Goal: Task Accomplishment & Management: Manage account settings

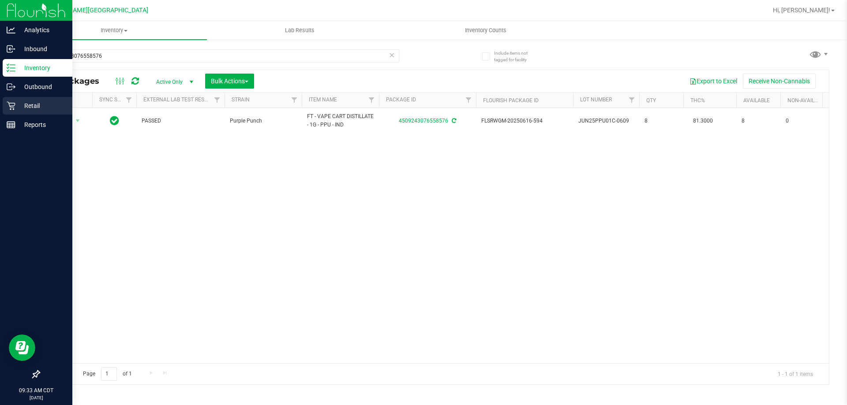
click at [22, 114] on div "Retail" at bounding box center [38, 106] width 70 height 18
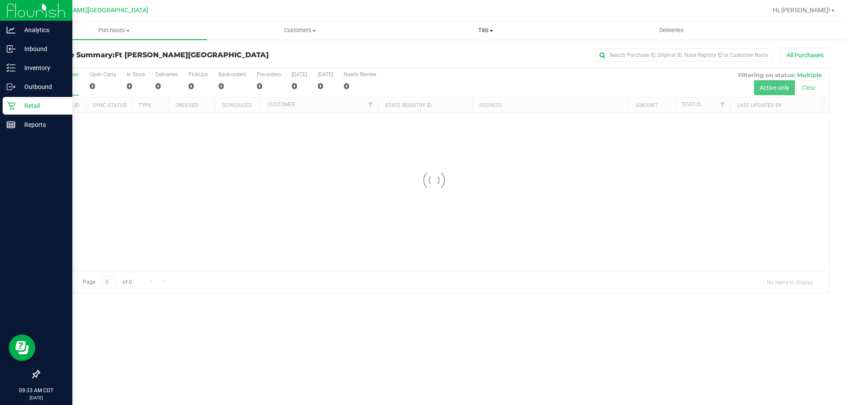
click at [482, 33] on span "Tills" at bounding box center [485, 30] width 185 height 8
click at [434, 51] on span "Manage tills" at bounding box center [423, 53] width 60 height 8
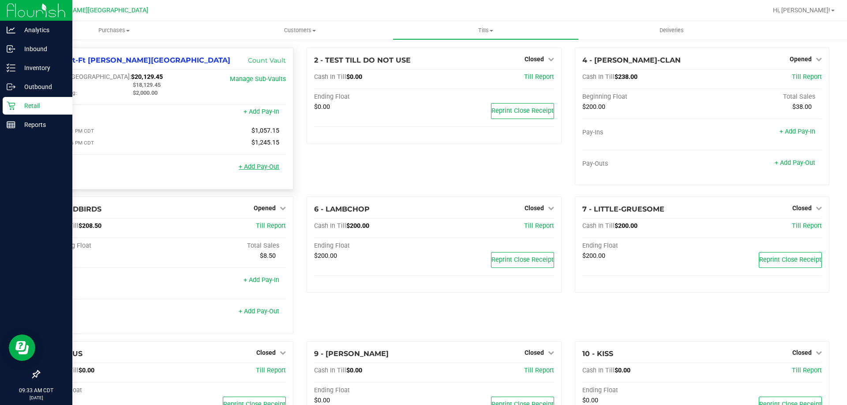
click at [259, 169] on link "+ Add Pay-Out" at bounding box center [259, 167] width 41 height 8
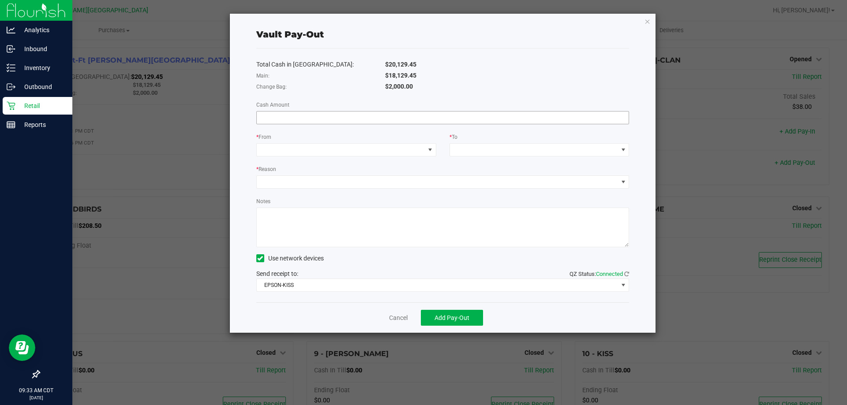
click at [460, 114] on input at bounding box center [443, 118] width 372 height 12
type input "$18,129.45"
click at [369, 148] on span at bounding box center [341, 150] width 168 height 12
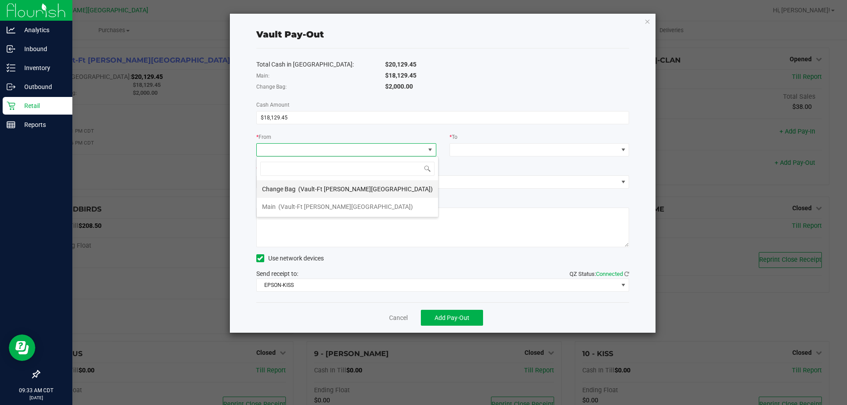
scroll to position [13, 180]
click at [334, 205] on span "(Vault-Ft [PERSON_NAME][GEOGRAPHIC_DATA])" at bounding box center [345, 206] width 135 height 7
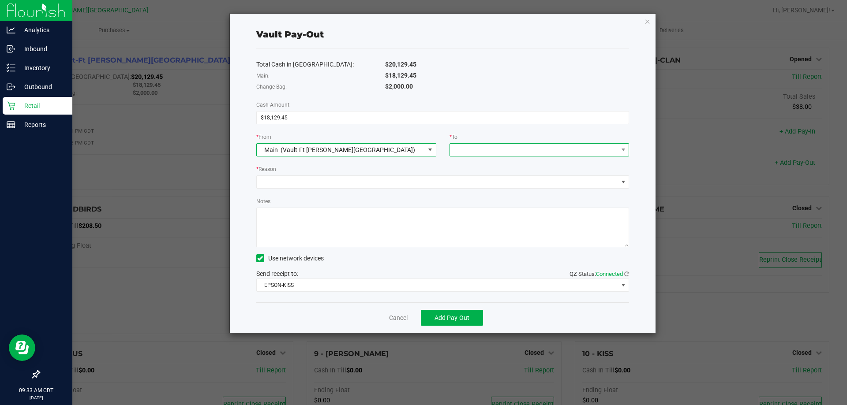
click at [462, 150] on span at bounding box center [534, 150] width 168 height 12
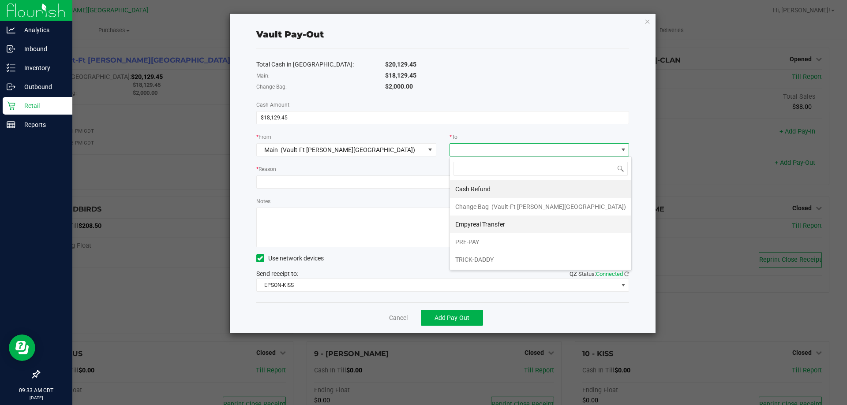
click at [474, 224] on span "Empyreal Transfer" at bounding box center [480, 224] width 50 height 7
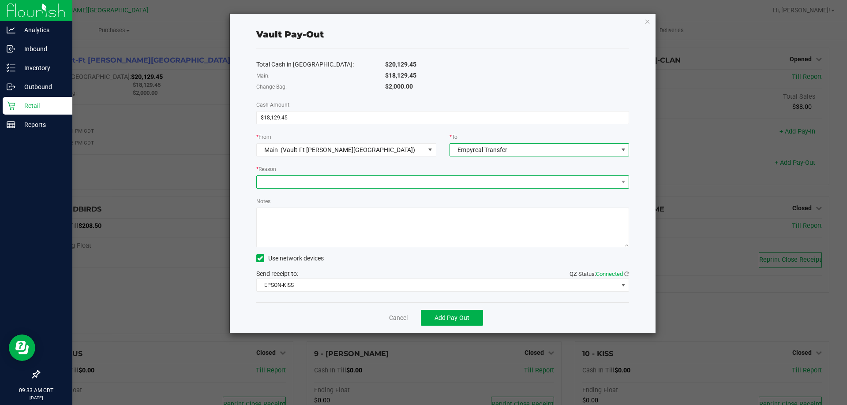
click at [377, 176] on span at bounding box center [437, 182] width 361 height 12
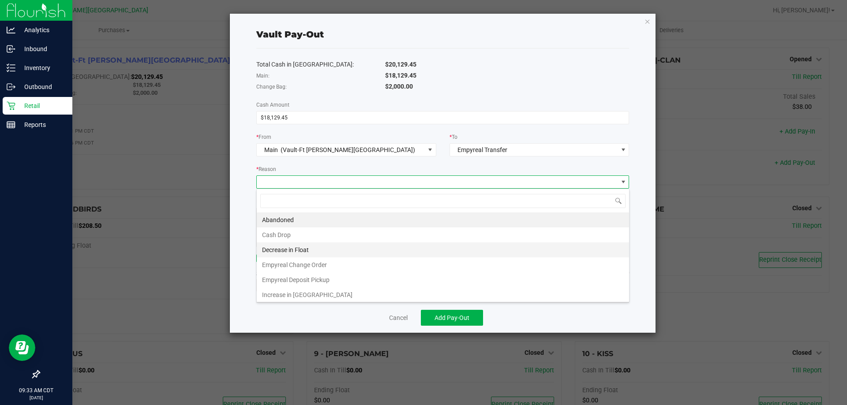
scroll to position [2, 0]
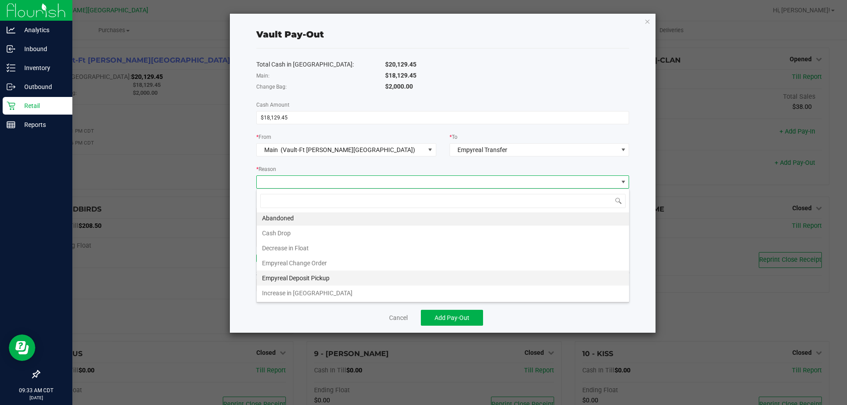
click at [315, 273] on li "Empyreal Deposit Pickup" at bounding box center [443, 278] width 372 height 15
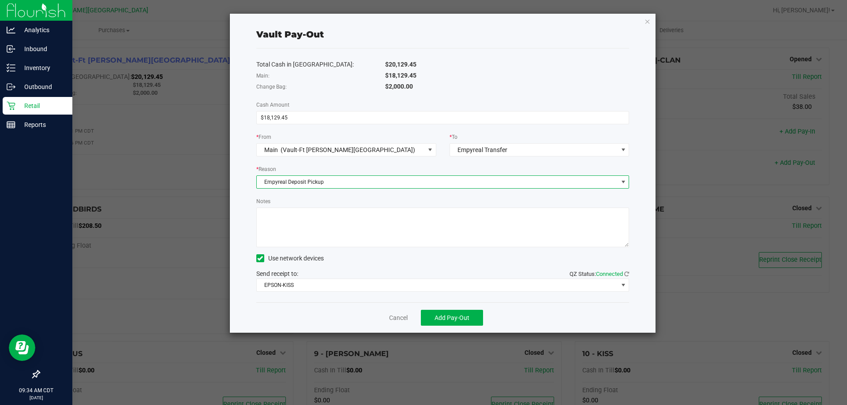
click at [354, 238] on textarea "Notes" at bounding box center [442, 228] width 373 height 40
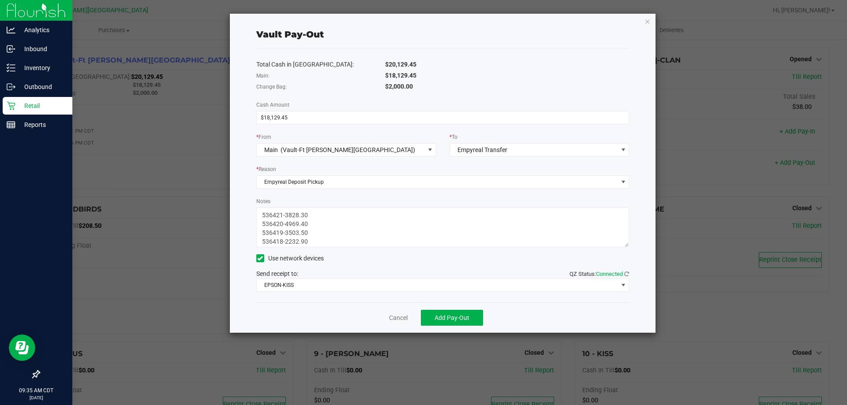
scroll to position [7, 0]
type textarea "536421-3828.30 536420-4969.40 536419-3503.50 536418-2232.90 536417-3595.35"
click at [315, 286] on span "EPSON-KISS" at bounding box center [437, 285] width 361 height 12
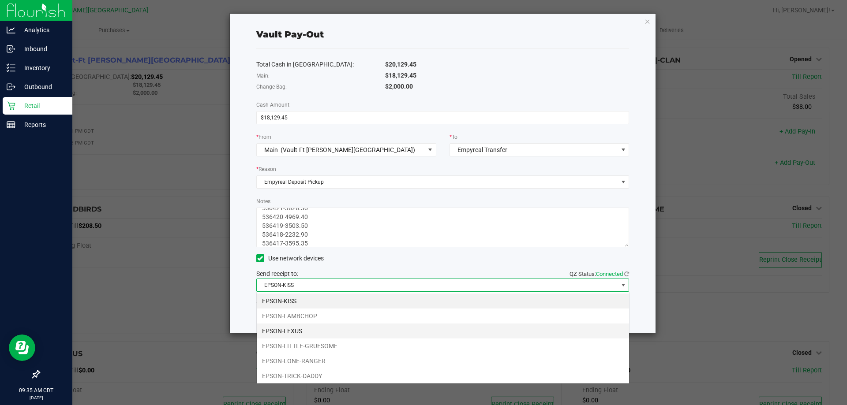
scroll to position [13, 373]
click at [296, 333] on li "EPSON-LEXUS" at bounding box center [443, 331] width 372 height 15
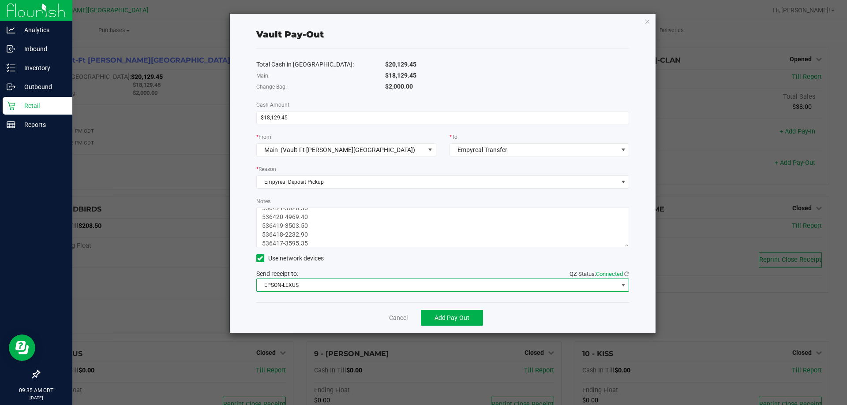
click at [350, 196] on div "Total Cash in Vault: $20,129.45 Main: $18,129.45 Change Bag: $2,000.00 Cash Amo…" at bounding box center [442, 176] width 373 height 254
click at [438, 315] on span "Add Pay-Out" at bounding box center [452, 318] width 35 height 7
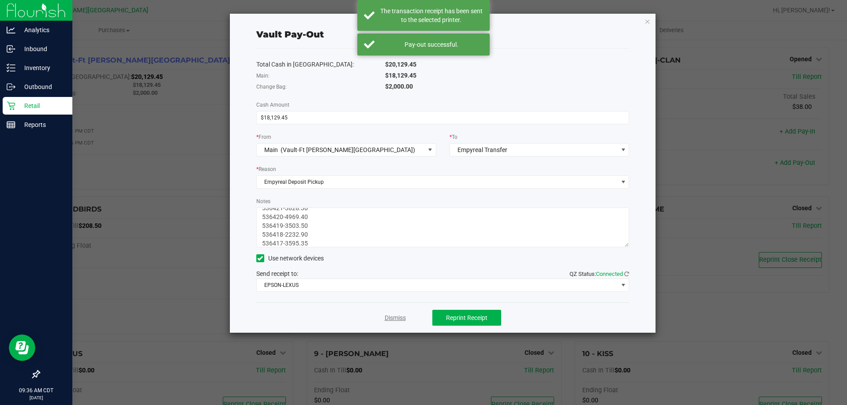
click at [388, 315] on link "Dismiss" at bounding box center [395, 318] width 21 height 9
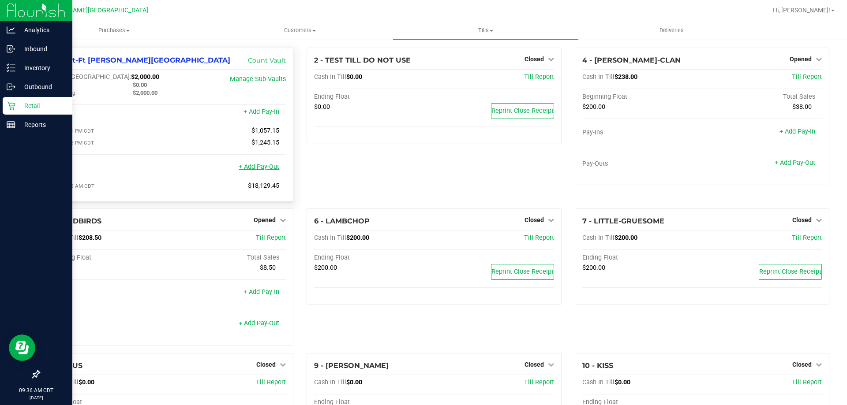
click at [259, 170] on link "+ Add Pay-Out" at bounding box center [259, 167] width 41 height 8
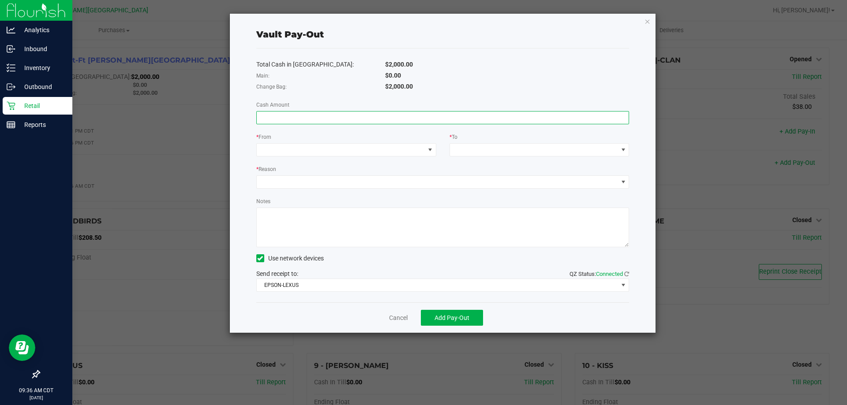
click at [339, 117] on input at bounding box center [443, 118] width 372 height 12
type input "$542.00"
click at [330, 156] on span at bounding box center [341, 150] width 168 height 12
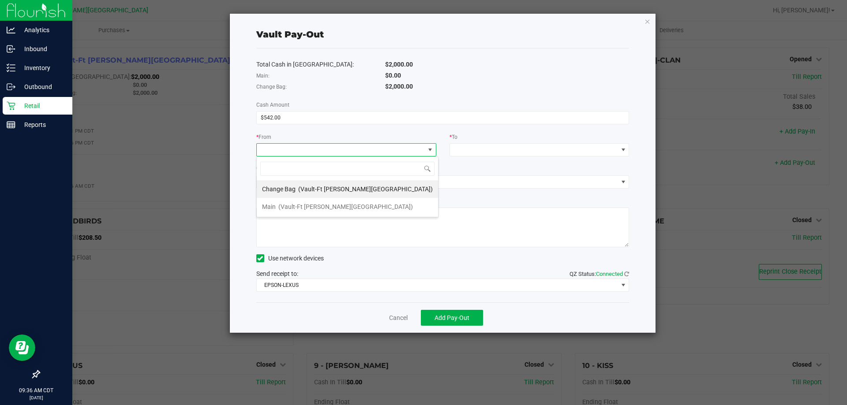
scroll to position [13, 180]
click at [300, 209] on span "(Vault-Ft [PERSON_NAME][GEOGRAPHIC_DATA])" at bounding box center [345, 206] width 135 height 7
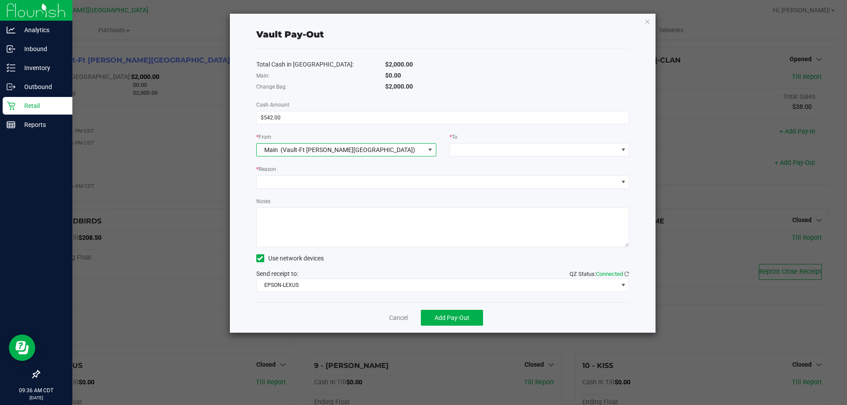
click at [485, 158] on div "Total Cash in [GEOGRAPHIC_DATA]: $2,000.00 Main: $0.00 Change Bag: $2,000.00 Ca…" at bounding box center [442, 176] width 373 height 254
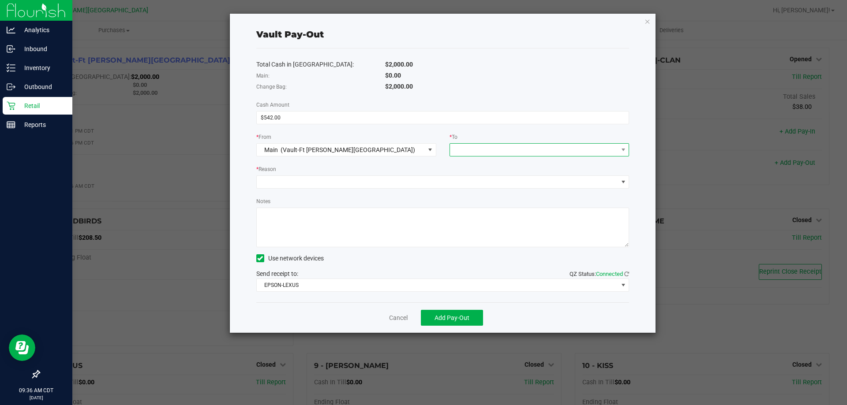
click at [480, 145] on span at bounding box center [534, 150] width 168 height 12
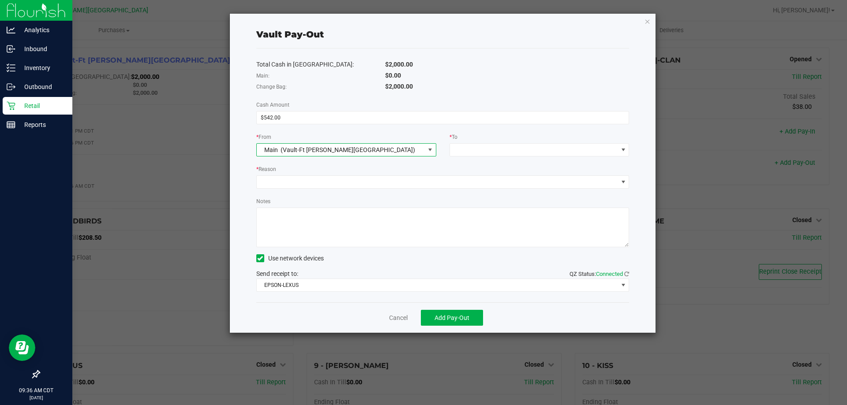
click at [306, 146] on div "Main (Vault-[GEOGRAPHIC_DATA][PERSON_NAME])" at bounding box center [337, 150] width 155 height 16
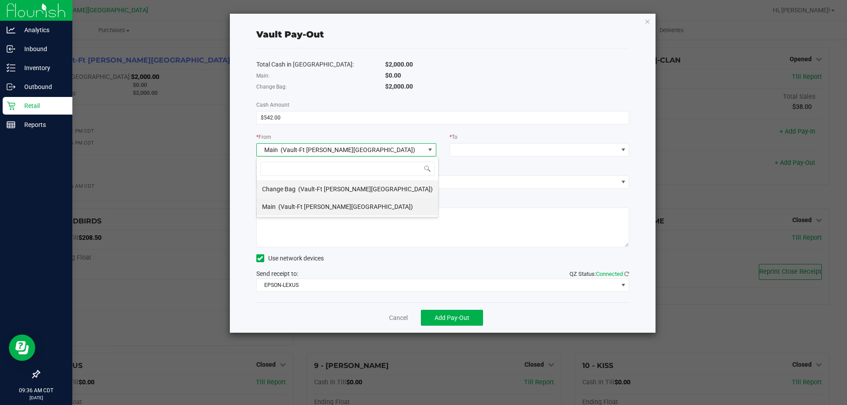
click at [314, 189] on span "(Vault-Ft [PERSON_NAME][GEOGRAPHIC_DATA])" at bounding box center [365, 189] width 135 height 7
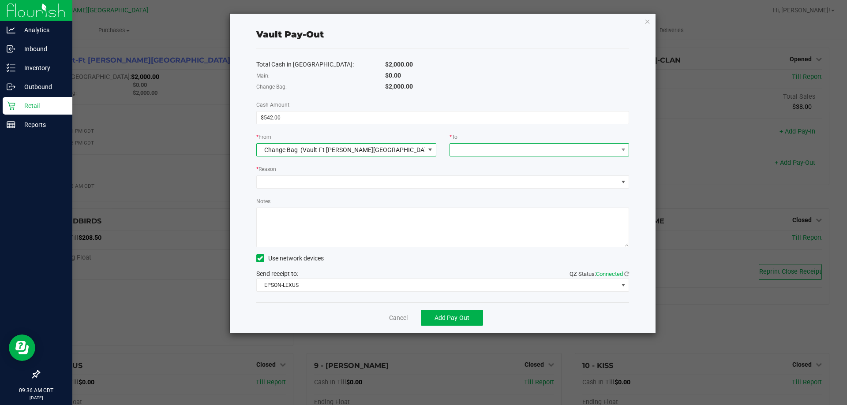
click at [489, 152] on span at bounding box center [534, 150] width 168 height 12
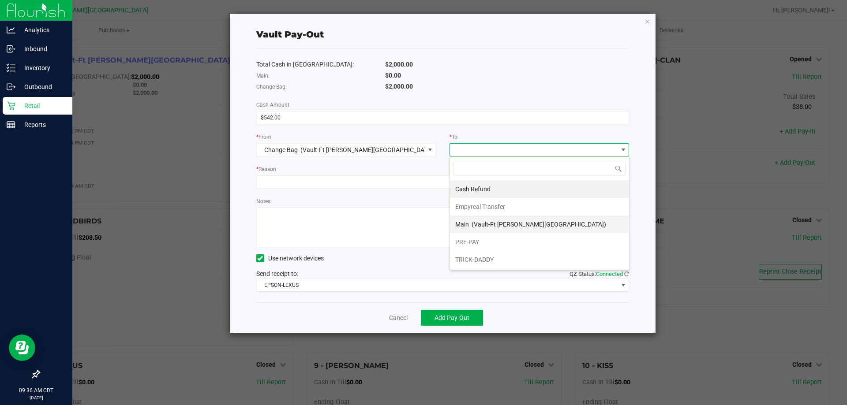
click at [474, 218] on div "Main (Vault-[GEOGRAPHIC_DATA][PERSON_NAME])" at bounding box center [530, 225] width 151 height 16
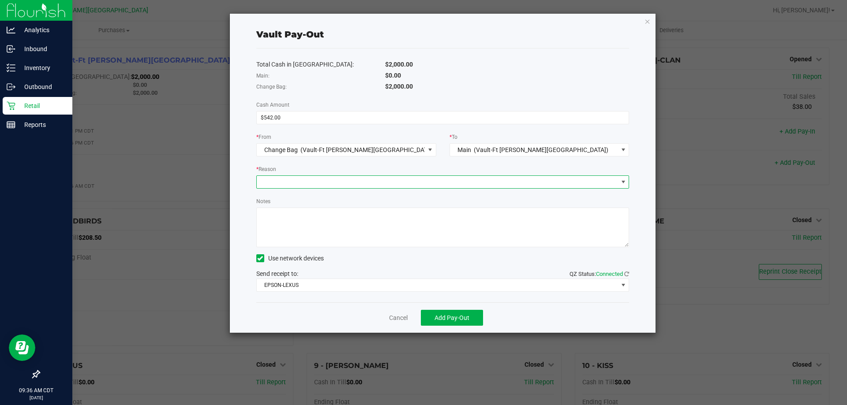
click at [401, 188] on span at bounding box center [442, 182] width 373 height 13
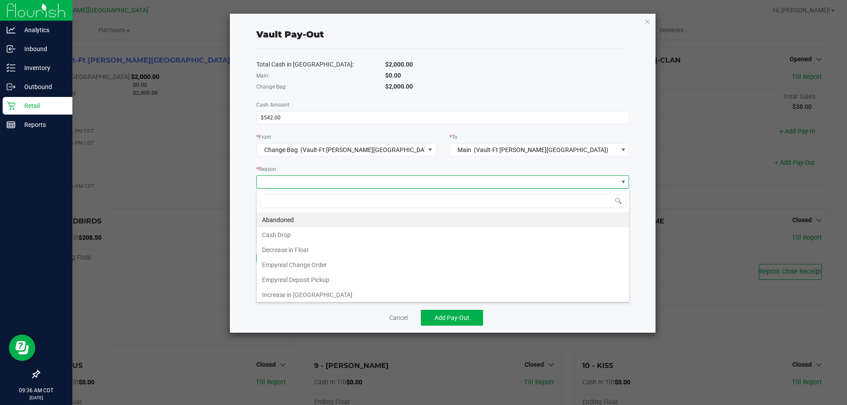
scroll to position [13, 373]
click at [313, 269] on li "Empyreal Change Order" at bounding box center [443, 265] width 372 height 15
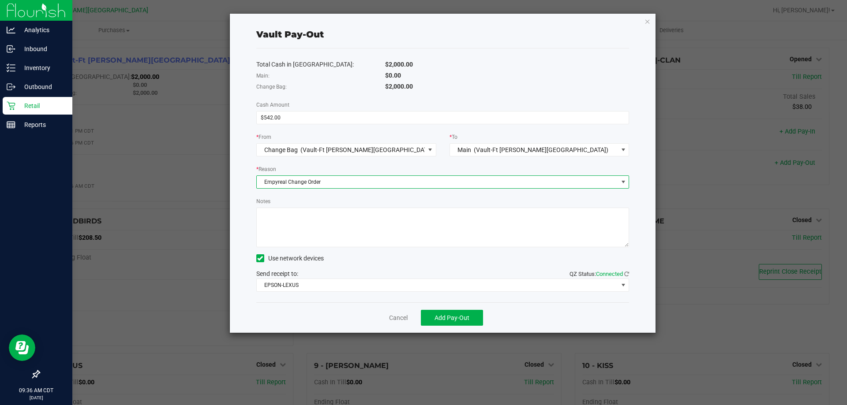
click at [310, 214] on textarea "Notes" at bounding box center [442, 228] width 373 height 40
type textarea "542"
click at [460, 322] on button "Add Pay-Out" at bounding box center [452, 318] width 62 height 16
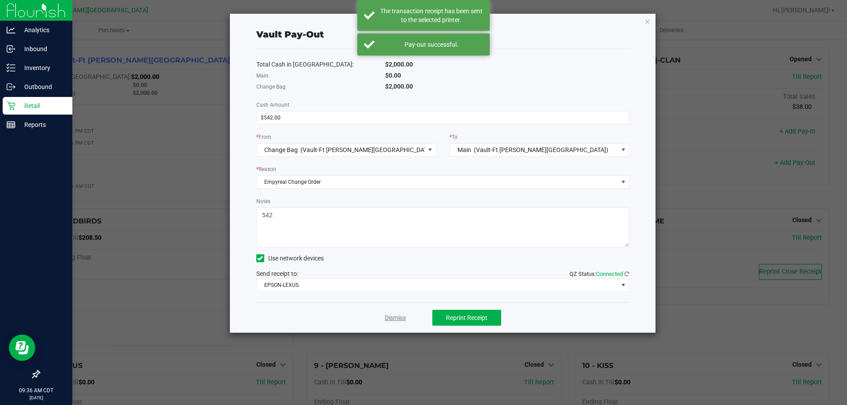
click at [401, 319] on link "Dismiss" at bounding box center [395, 318] width 21 height 9
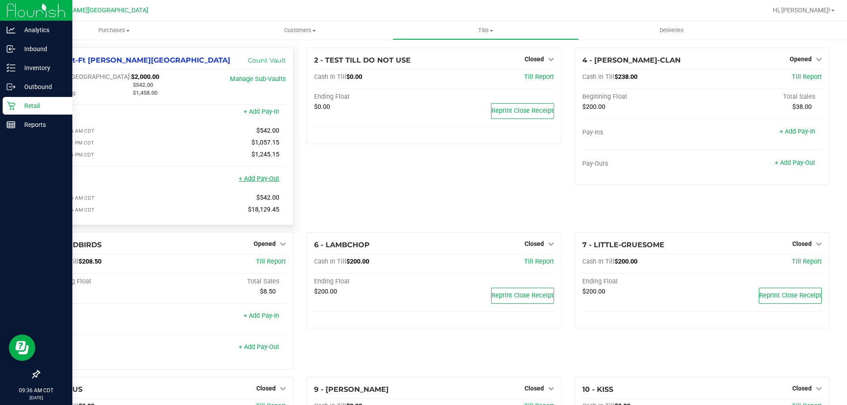
click at [250, 183] on link "+ Add Pay-Out" at bounding box center [259, 179] width 41 height 8
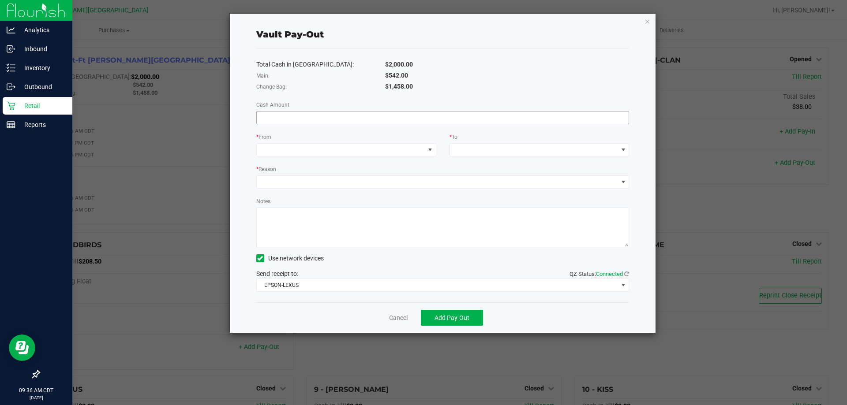
click at [309, 118] on input at bounding box center [443, 118] width 372 height 12
type input "$542.00"
click at [338, 153] on span at bounding box center [341, 150] width 168 height 12
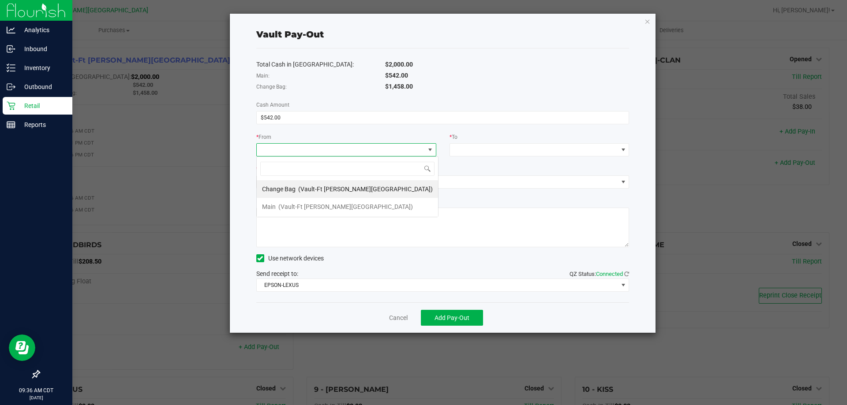
scroll to position [13, 180]
click at [329, 202] on div "Main (Vault-[GEOGRAPHIC_DATA][PERSON_NAME])" at bounding box center [337, 207] width 151 height 16
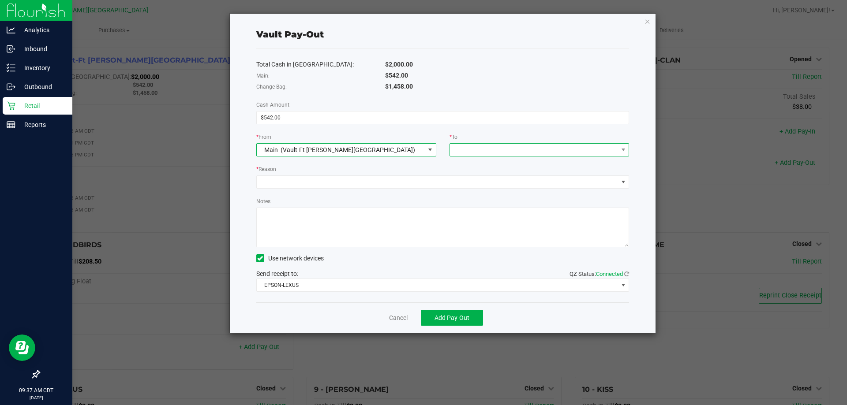
click at [492, 148] on span at bounding box center [534, 150] width 168 height 12
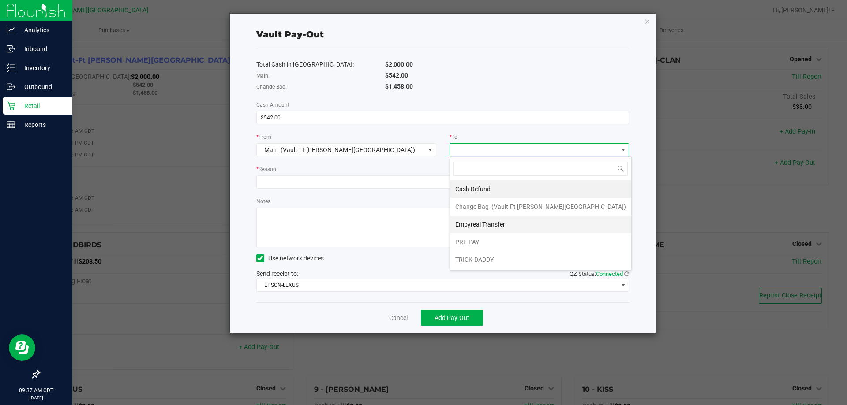
click at [470, 221] on span "Empyreal Transfer" at bounding box center [480, 224] width 50 height 7
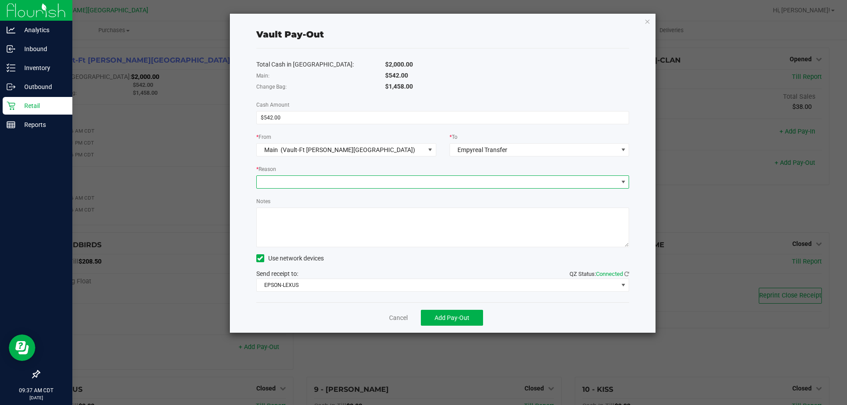
click at [416, 183] on span at bounding box center [437, 182] width 361 height 12
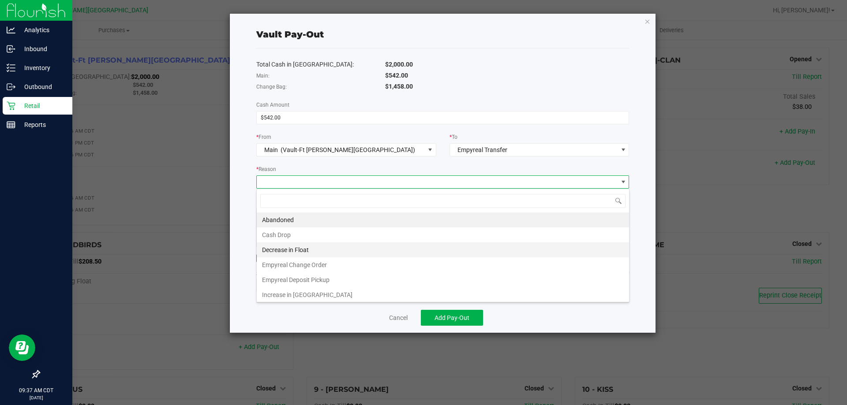
scroll to position [13, 373]
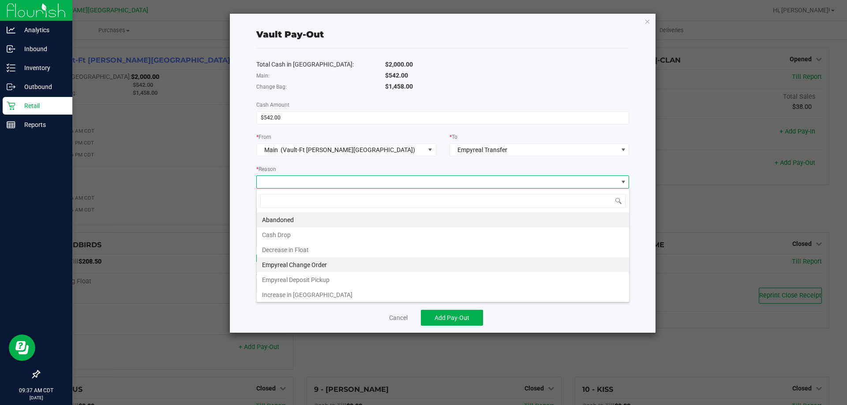
click at [329, 263] on li "Empyreal Change Order" at bounding box center [443, 265] width 372 height 15
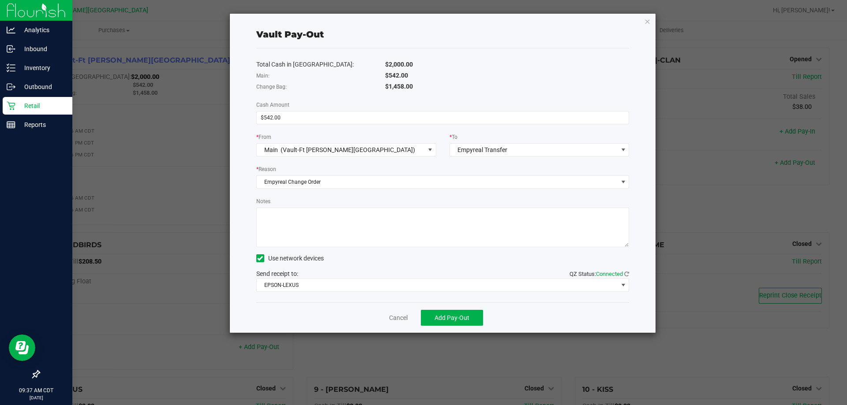
click at [329, 224] on textarea "Notes" at bounding box center [442, 228] width 373 height 40
type textarea "542"
click at [332, 199] on div "Notes" at bounding box center [442, 222] width 373 height 51
click at [452, 321] on span "Add Pay-Out" at bounding box center [452, 318] width 35 height 7
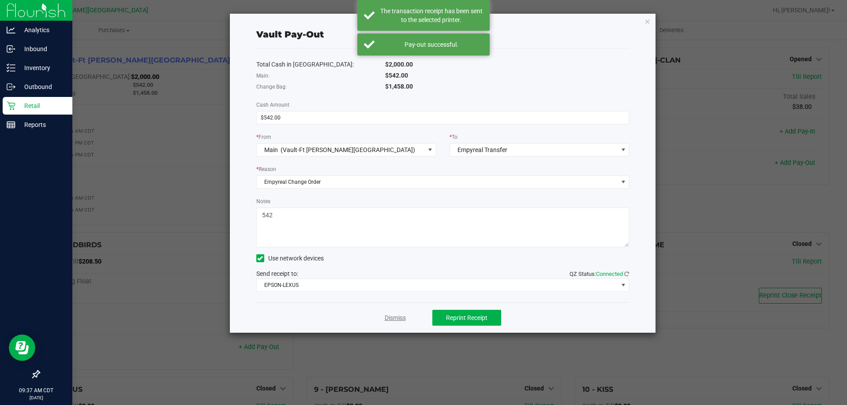
click at [390, 314] on link "Dismiss" at bounding box center [395, 318] width 21 height 9
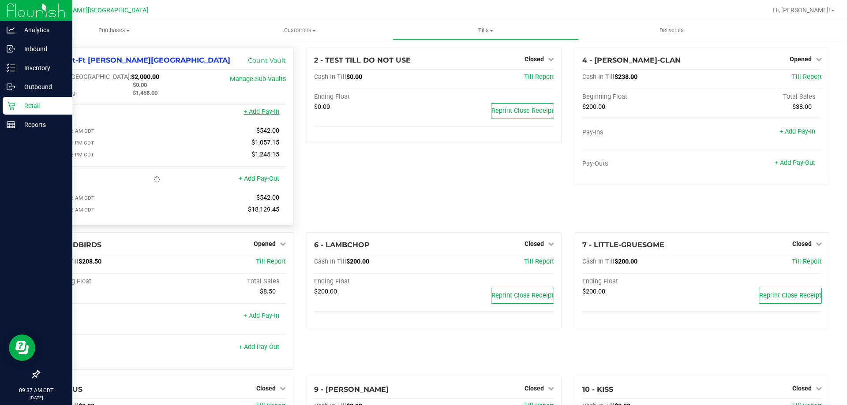
click at [253, 112] on link "+ Add Pay-In" at bounding box center [262, 112] width 36 height 8
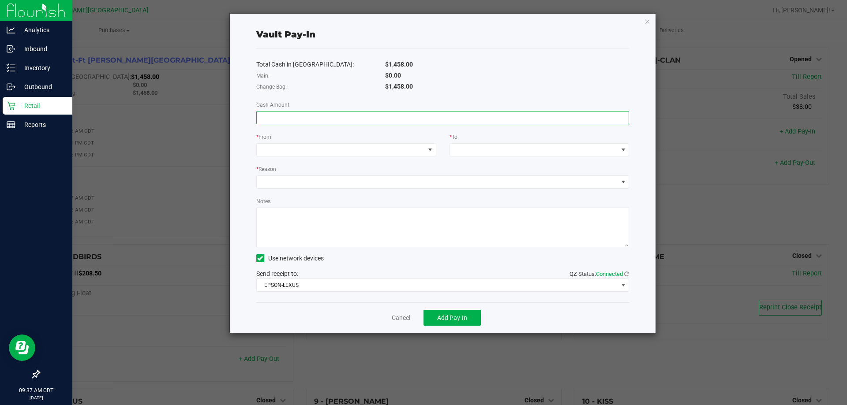
click at [359, 116] on input at bounding box center [443, 118] width 372 height 12
type input "$542.00"
click at [356, 142] on div "* From" at bounding box center [346, 137] width 180 height 11
click at [354, 149] on span at bounding box center [341, 150] width 168 height 12
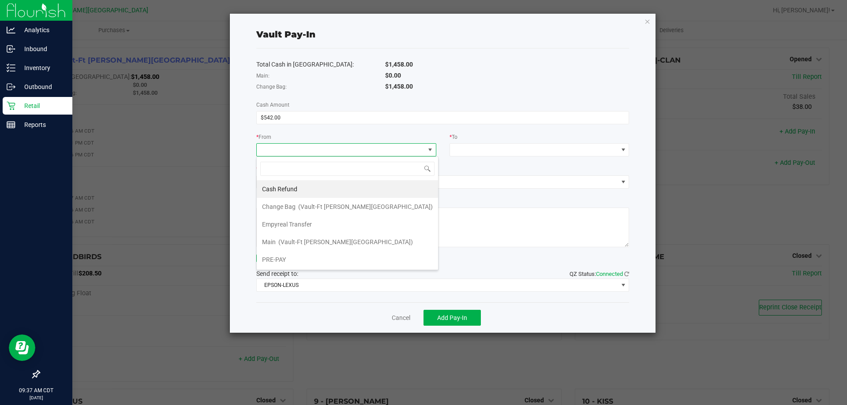
scroll to position [13, 180]
click at [326, 226] on li "Empyreal Transfer" at bounding box center [347, 225] width 181 height 18
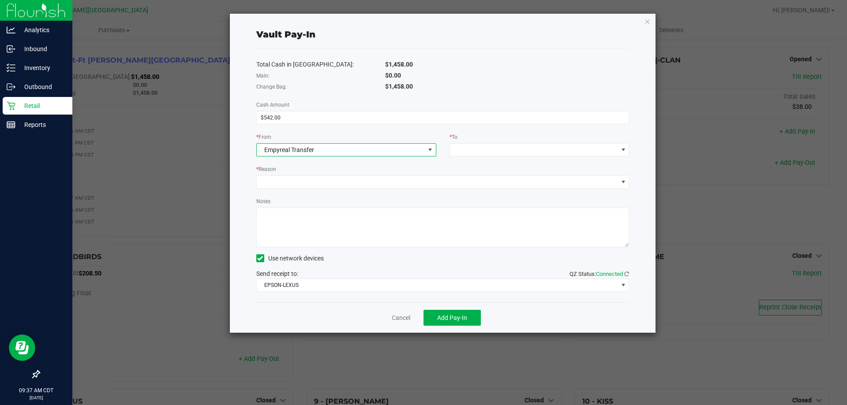
click at [474, 137] on div "* To" at bounding box center [540, 137] width 180 height 11
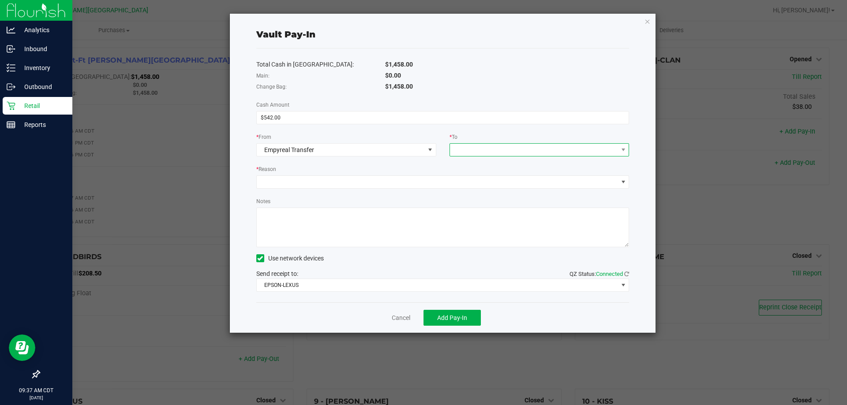
click at [472, 150] on span at bounding box center [534, 150] width 168 height 12
click at [471, 191] on span "Change Bag" at bounding box center [472, 189] width 34 height 7
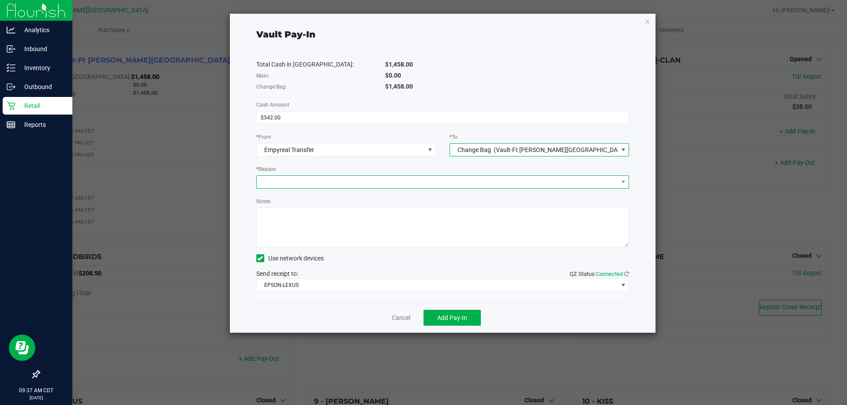
click at [347, 179] on span at bounding box center [437, 182] width 361 height 12
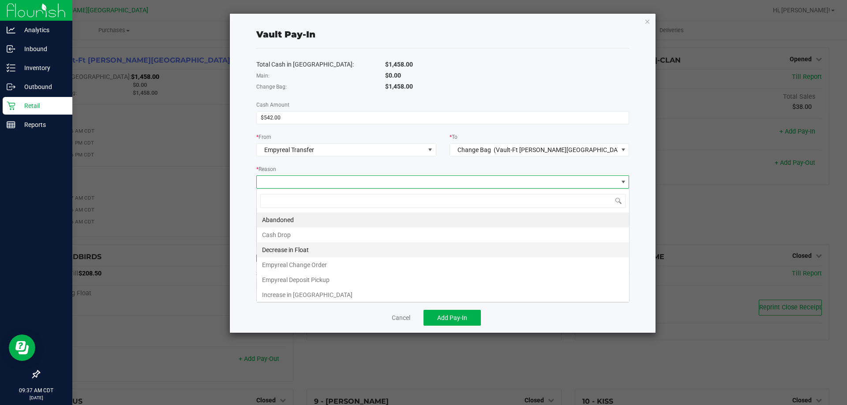
scroll to position [13, 373]
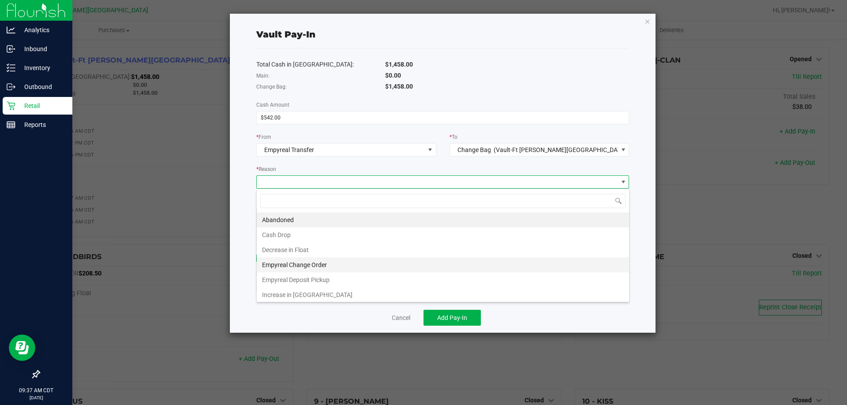
click at [320, 262] on li "Empyreal Change Order" at bounding box center [443, 265] width 372 height 15
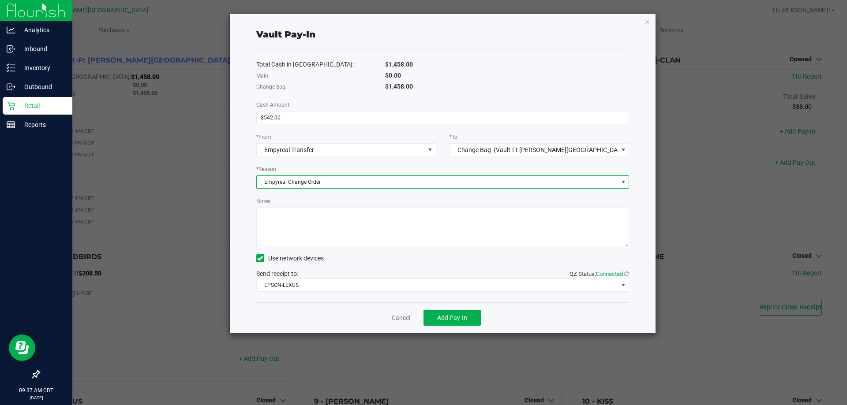
click at [323, 227] on textarea "Notes" at bounding box center [442, 228] width 373 height 40
type textarea "542"
click at [454, 316] on span "Add Pay-In" at bounding box center [452, 318] width 30 height 7
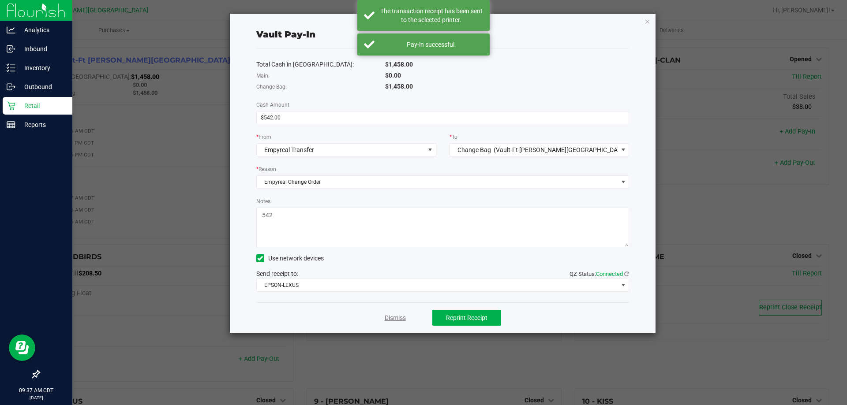
click at [403, 317] on link "Dismiss" at bounding box center [395, 318] width 21 height 9
